Goal: Information Seeking & Learning: Understand process/instructions

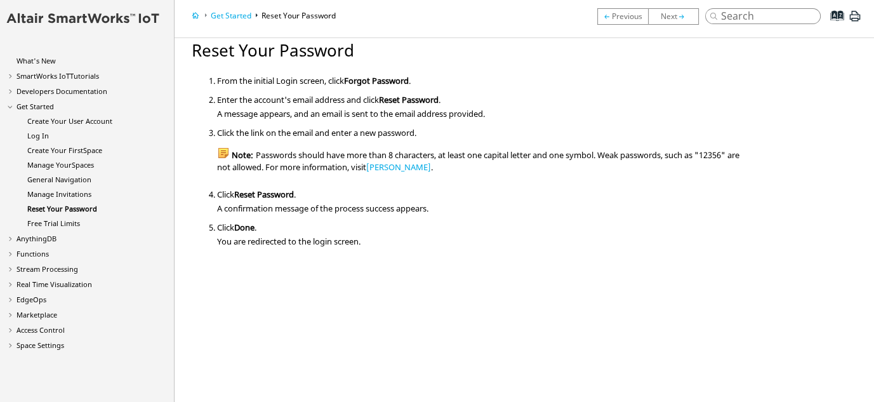
click at [374, 83] on span "Forgot Password" at bounding box center [376, 80] width 65 height 11
click at [434, 110] on div "A message appears, and an email is sent to the email address provided." at bounding box center [481, 112] width 529 height 14
click at [449, 110] on div "A message appears, and an email is sent to the email address provided." at bounding box center [481, 112] width 529 height 14
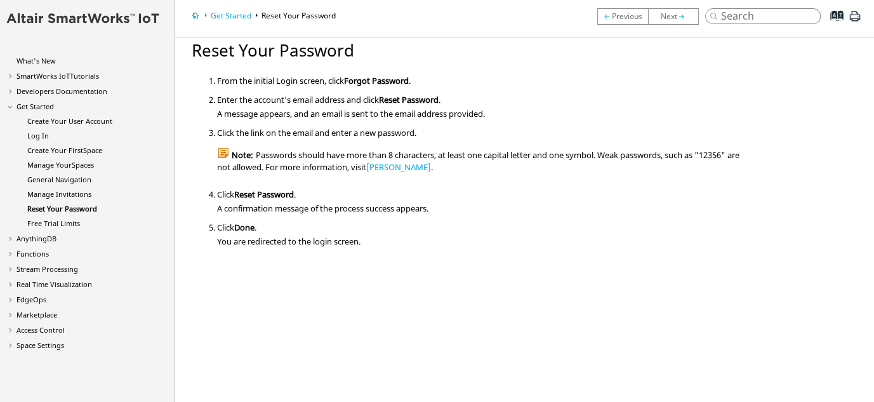
click at [453, 107] on div "A message appears, and an email is sent to the email address provided." at bounding box center [481, 112] width 529 height 14
drag, startPoint x: 453, startPoint y: 109, endPoint x: 432, endPoint y: 114, distance: 21.6
click at [432, 114] on div "A message appears, and an email is sent to the email address provided." at bounding box center [481, 112] width 529 height 14
click at [430, 175] on li "Click the link on the email and enter a new password. Note: Passwords should ha…" at bounding box center [481, 156] width 529 height 58
click at [80, 207] on link "Reset Your Password" at bounding box center [62, 209] width 70 height 10
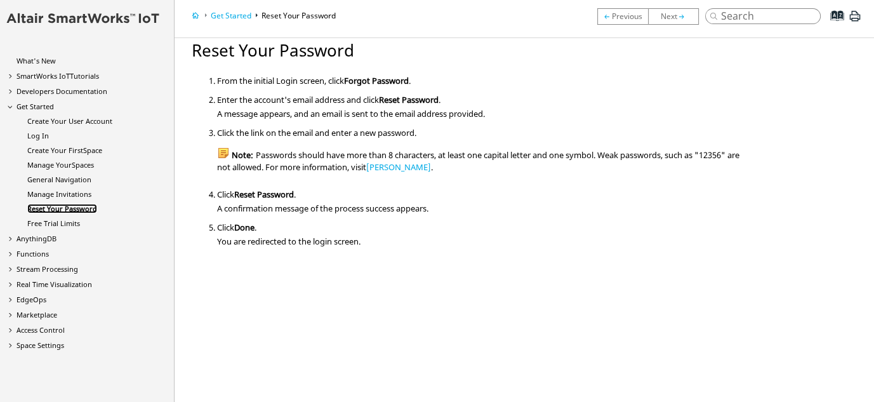
drag, startPoint x: 0, startPoint y: 0, endPoint x: 75, endPoint y: 211, distance: 224.3
click at [75, 211] on link "Reset Your Password" at bounding box center [62, 209] width 70 height 10
click at [75, 208] on link "Reset Your Password" at bounding box center [62, 209] width 70 height 10
